Goal: Task Accomplishment & Management: Manage account settings

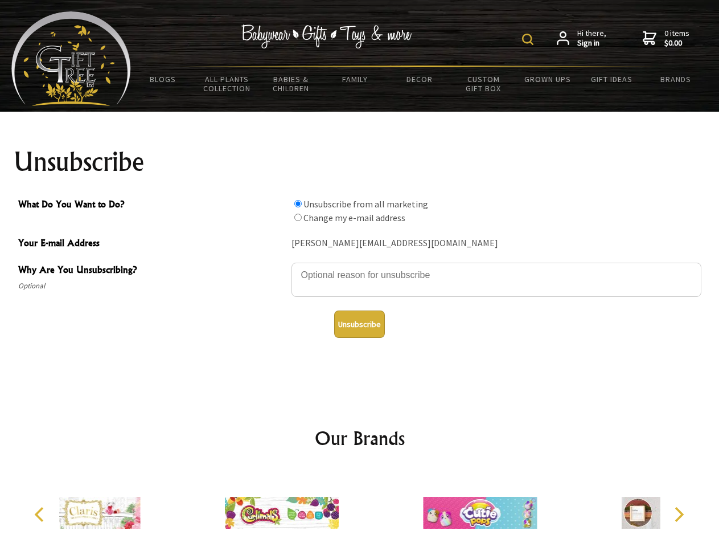
click at [530, 39] on img at bounding box center [527, 39] width 11 height 11
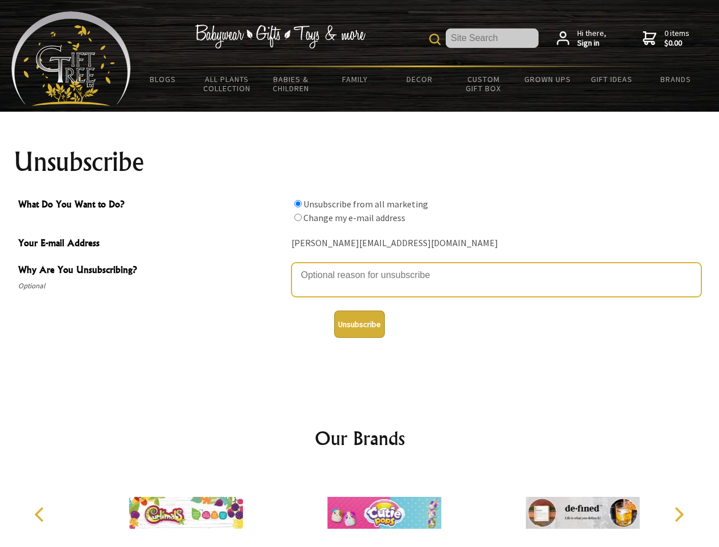
click at [360, 267] on textarea "Why Are You Unsubscribing?" at bounding box center [497, 280] width 410 height 34
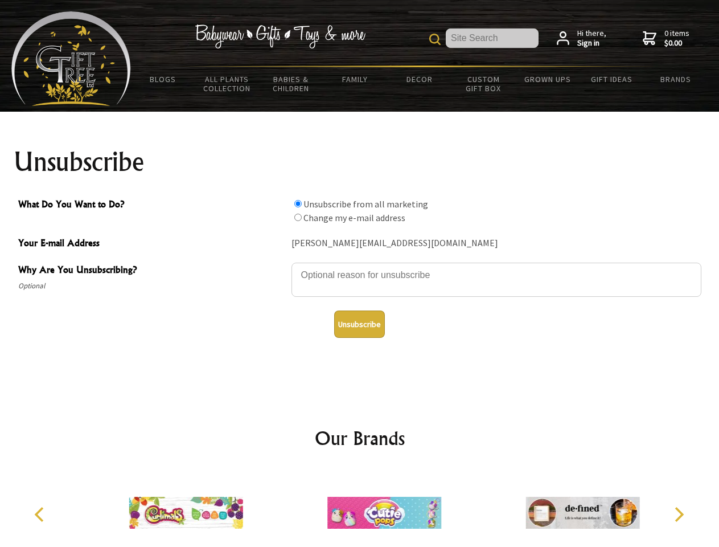
click at [298, 203] on input "What Do You Want to Do?" at bounding box center [297, 203] width 7 height 7
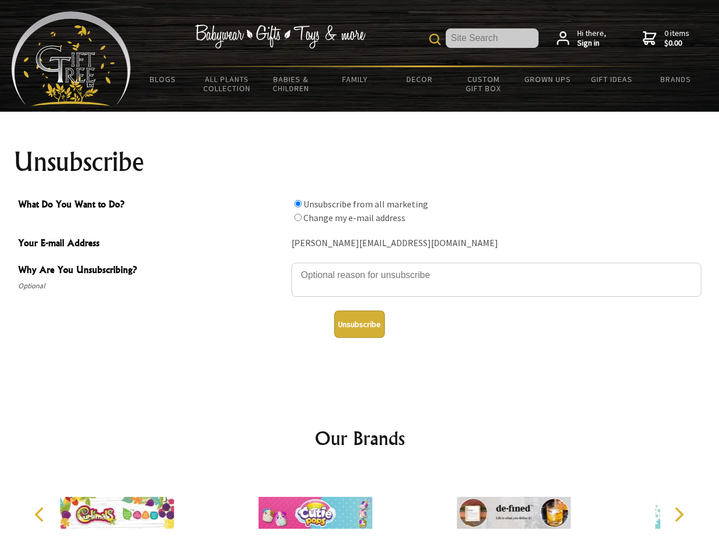
click at [298, 217] on input "What Do You Want to Do?" at bounding box center [297, 217] width 7 height 7
radio input "true"
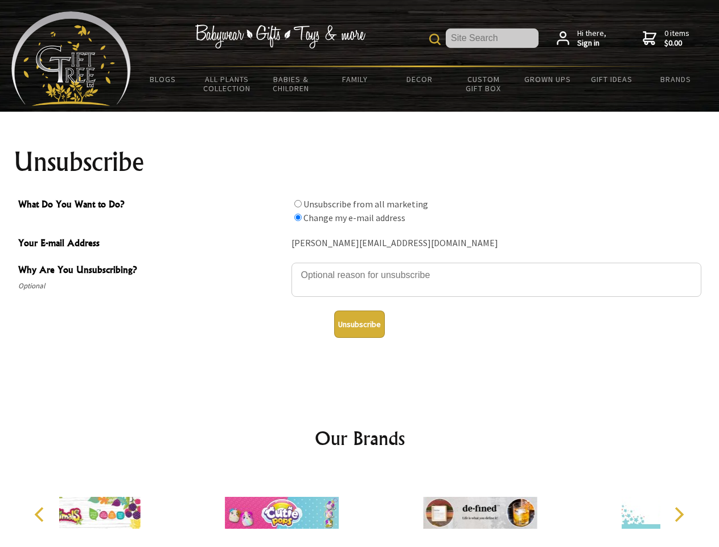
click at [359, 324] on button "Unsubscribe" at bounding box center [359, 323] width 51 height 27
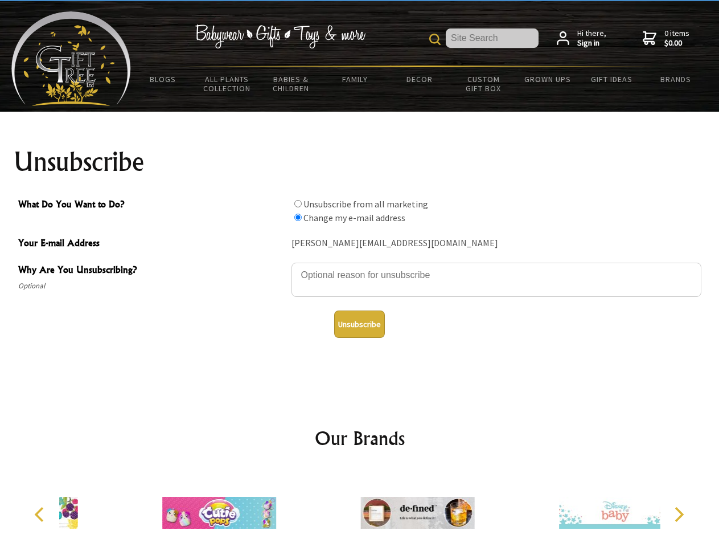
click at [41, 514] on icon "Previous" at bounding box center [40, 514] width 15 height 15
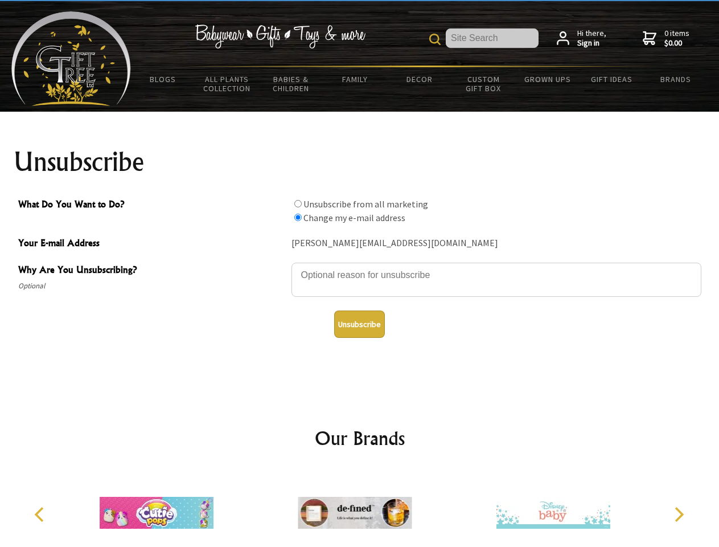
click at [679, 514] on icon "Next" at bounding box center [678, 514] width 15 height 15
